Goal: Task Accomplishment & Management: Complete application form

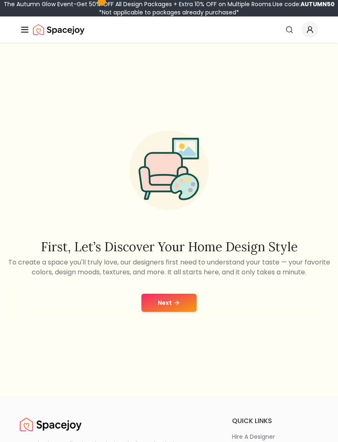
click at [191, 311] on button "Next" at bounding box center [168, 303] width 55 height 18
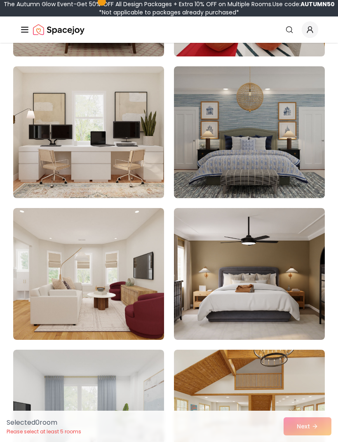
scroll to position [1100, 0]
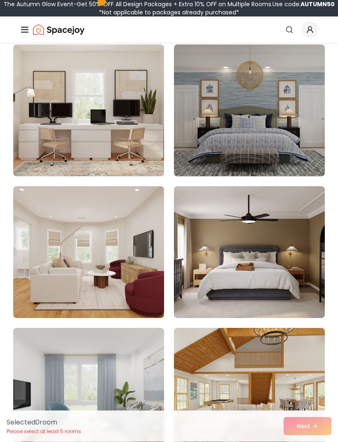
click at [295, 442] on div "Selected 0 room Please select at least 5 rooms Next" at bounding box center [169, 426] width 338 height 31
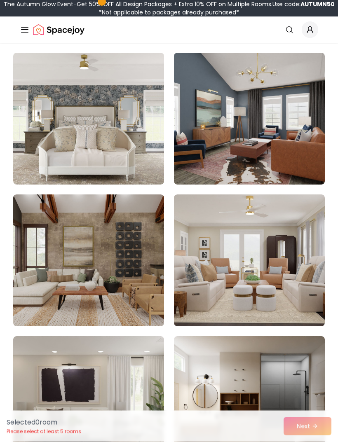
scroll to position [0, 0]
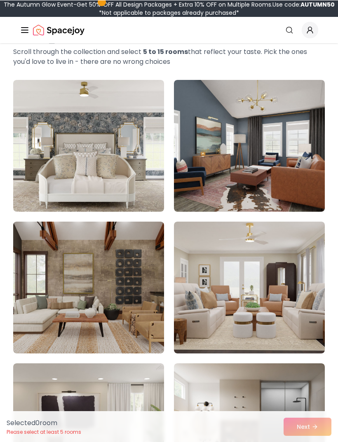
click at [268, 159] on img at bounding box center [249, 146] width 151 height 132
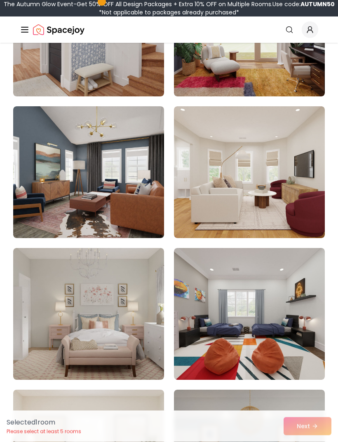
scroll to position [755, 0]
click at [145, 230] on img at bounding box center [88, 172] width 151 height 132
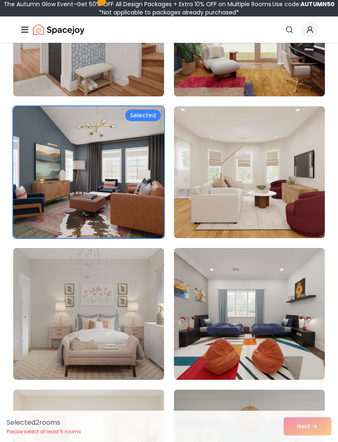
click at [293, 214] on img at bounding box center [249, 172] width 151 height 132
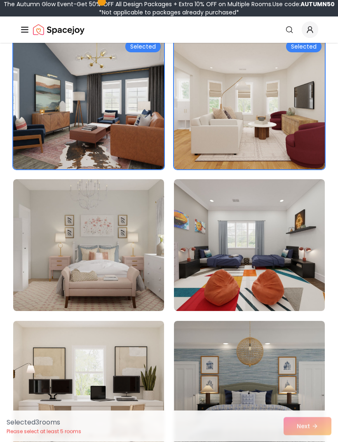
scroll to position [823, 0]
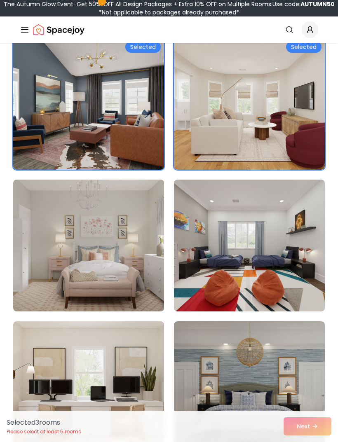
click at [270, 264] on img at bounding box center [249, 246] width 151 height 132
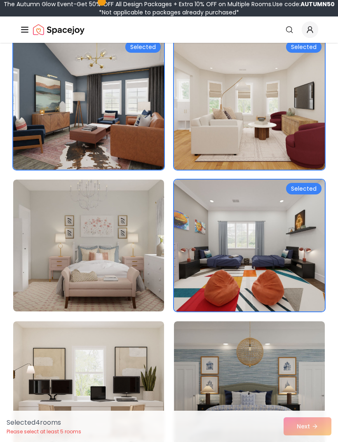
click at [252, 269] on img at bounding box center [249, 246] width 151 height 132
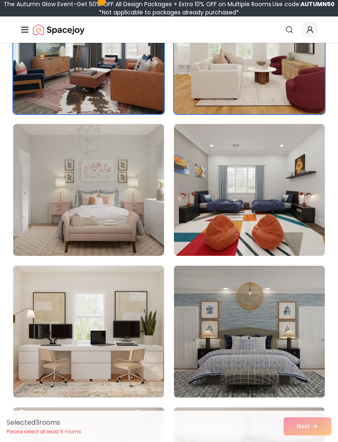
click at [141, 222] on img at bounding box center [88, 190] width 151 height 132
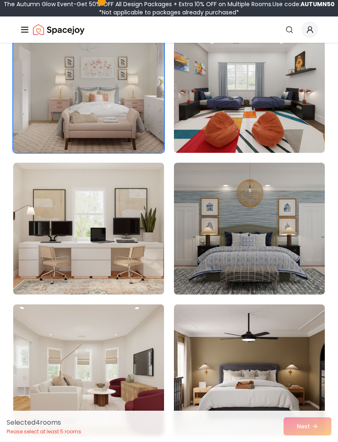
scroll to position [983, 0]
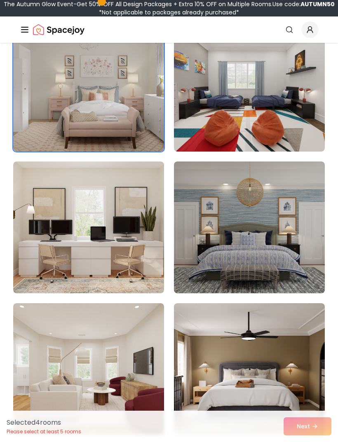
click at [147, 224] on img at bounding box center [88, 228] width 151 height 132
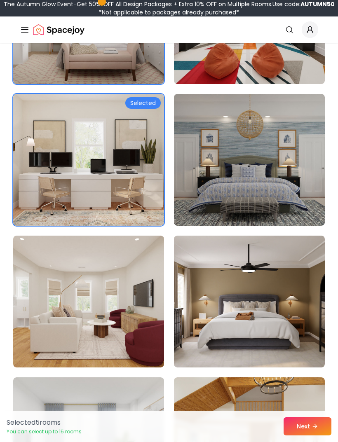
scroll to position [1049, 0]
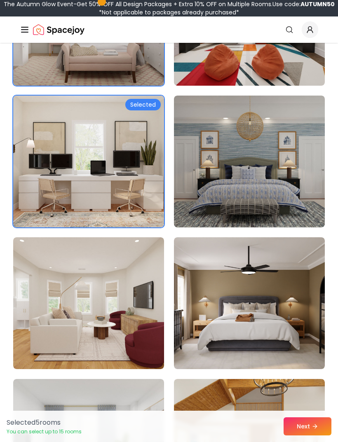
click at [245, 282] on img at bounding box center [249, 303] width 151 height 132
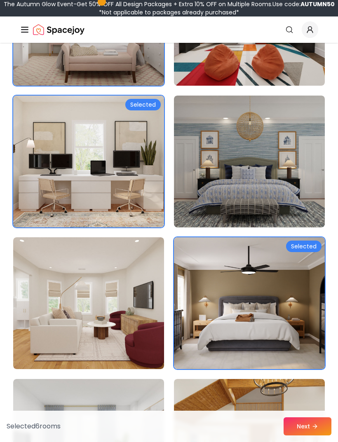
click at [311, 436] on button "Next" at bounding box center [308, 427] width 48 height 18
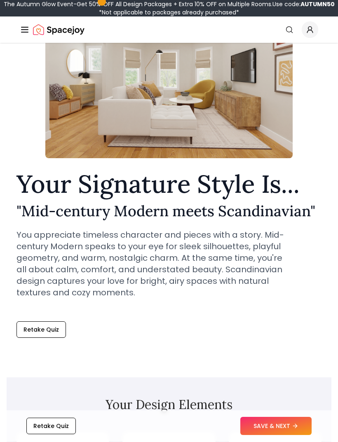
scroll to position [86, 0]
click at [255, 436] on button "SAVE & NEXT" at bounding box center [275, 427] width 71 height 18
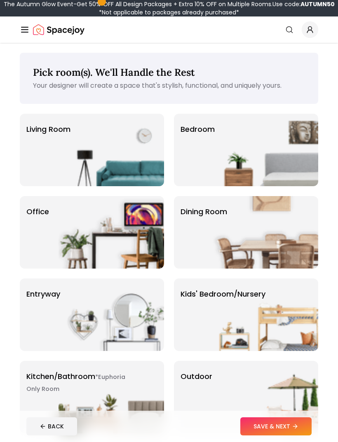
click at [149, 174] on img at bounding box center [112, 150] width 106 height 73
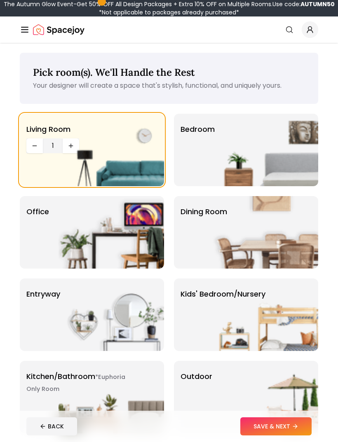
click at [261, 431] on button "SAVE & NEXT" at bounding box center [275, 427] width 71 height 18
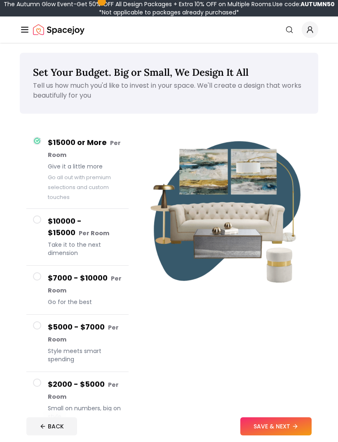
click at [266, 430] on button "SAVE & NEXT" at bounding box center [275, 427] width 71 height 18
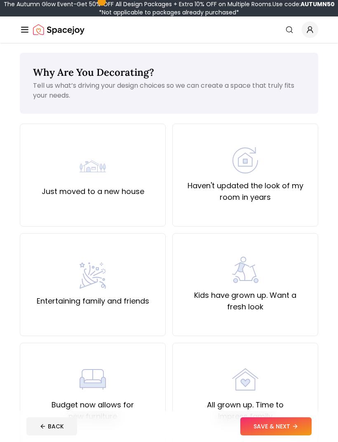
click at [132, 197] on div "Just moved to a new house" at bounding box center [93, 175] width 146 height 103
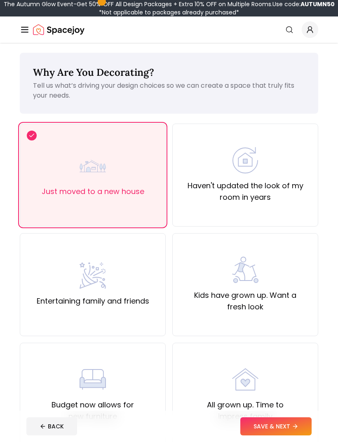
click at [261, 428] on button "SAVE & NEXT" at bounding box center [275, 427] width 71 height 18
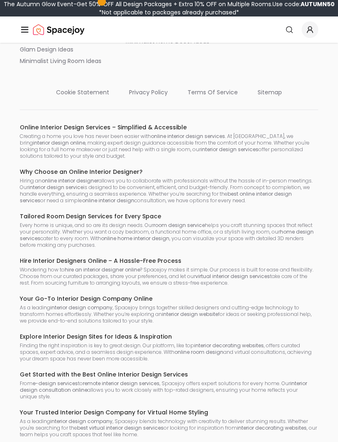
scroll to position [715, 0]
